Goal: Task Accomplishment & Management: Manage account settings

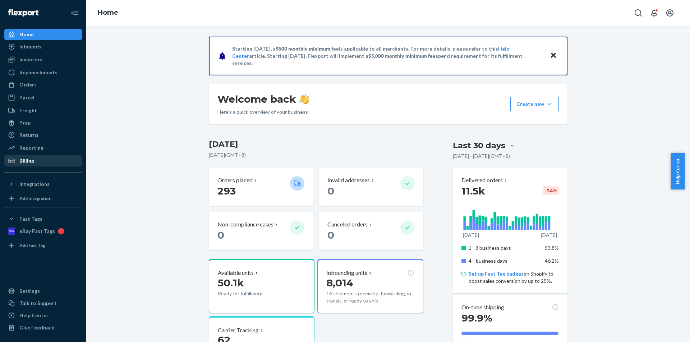
click at [40, 162] on div "Billing" at bounding box center [43, 161] width 76 height 10
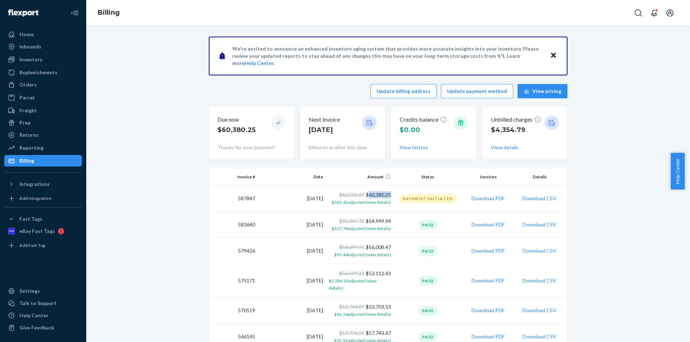
drag, startPoint x: 389, startPoint y: 195, endPoint x: 366, endPoint y: 197, distance: 23.4
click at [366, 197] on td "$60,565.67 $60,380.25 $185.42 adjusted (view details)" at bounding box center [360, 199] width 68 height 26
copy td "60,380.25"
